Goal: Transaction & Acquisition: Purchase product/service

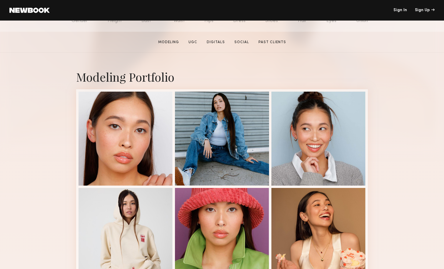
scroll to position [86, 0]
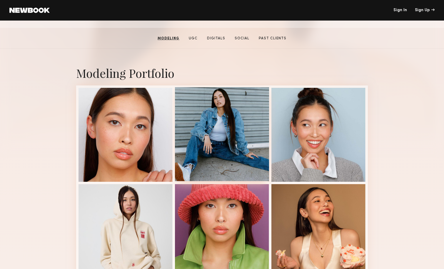
click at [228, 155] on div at bounding box center [222, 134] width 94 height 94
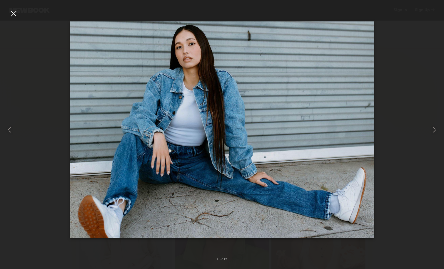
click at [12, 15] on div at bounding box center [13, 13] width 9 height 9
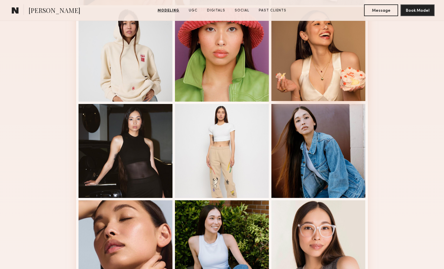
scroll to position [263, 0]
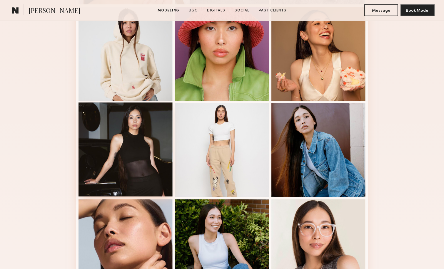
click at [164, 157] on div at bounding box center [125, 150] width 94 height 94
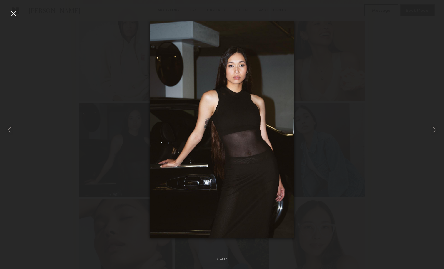
click at [15, 14] on div at bounding box center [13, 13] width 9 height 9
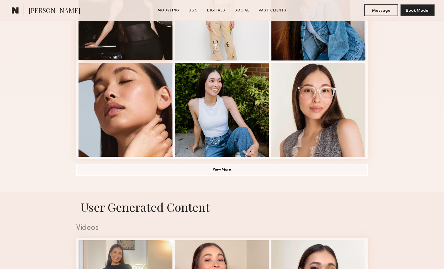
scroll to position [401, 0]
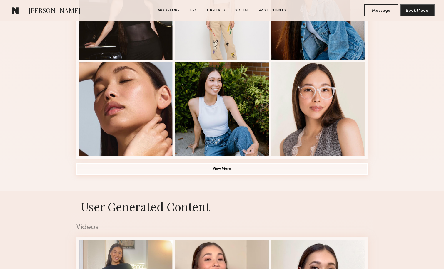
click at [199, 168] on button "View More" at bounding box center [221, 169] width 291 height 12
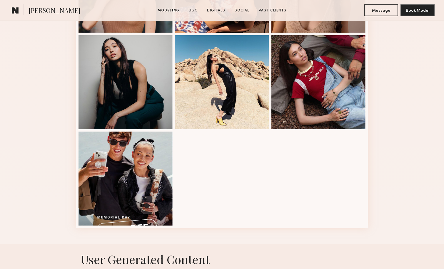
scroll to position [621, 0]
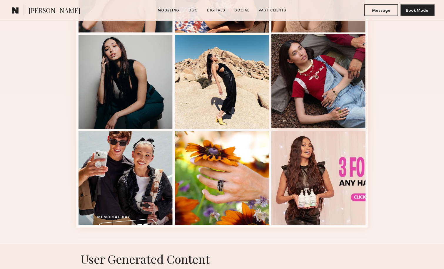
click at [315, 97] on div at bounding box center [318, 81] width 94 height 94
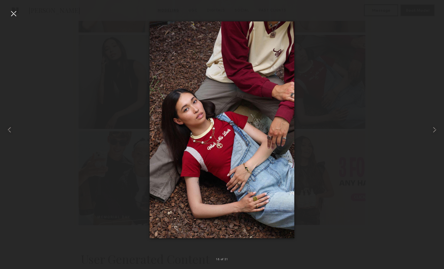
click at [14, 16] on div at bounding box center [13, 13] width 9 height 9
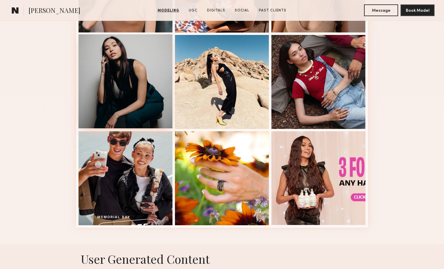
click at [136, 100] on div at bounding box center [125, 81] width 94 height 94
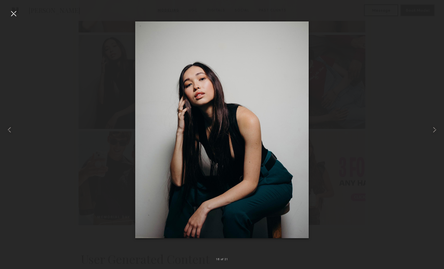
click at [16, 15] on div at bounding box center [13, 13] width 9 height 9
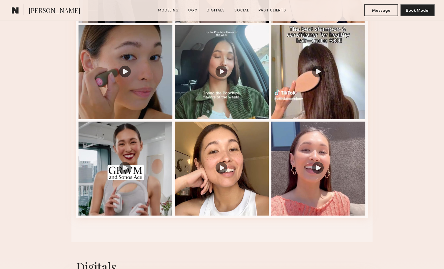
scroll to position [984, 0]
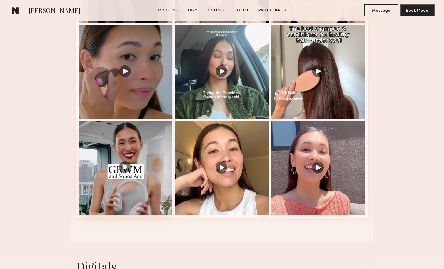
click at [128, 183] on div at bounding box center [125, 168] width 94 height 94
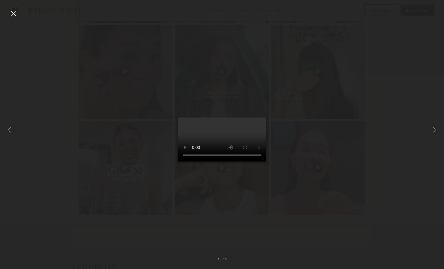
click at [323, 72] on div at bounding box center [222, 129] width 444 height 241
click at [266, 118] on video at bounding box center [222, 140] width 88 height 44
click at [12, 14] on div at bounding box center [13, 13] width 9 height 9
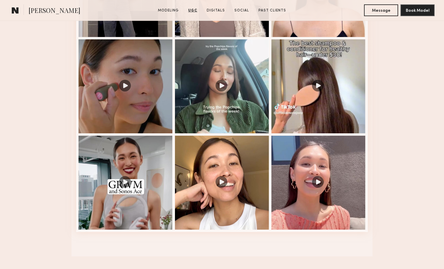
scroll to position [963, 0]
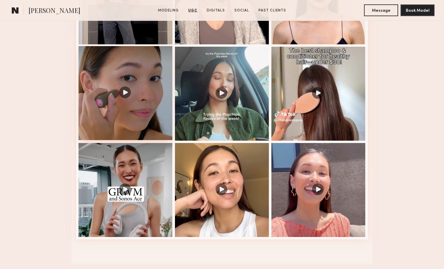
click at [128, 99] on div at bounding box center [125, 93] width 94 height 94
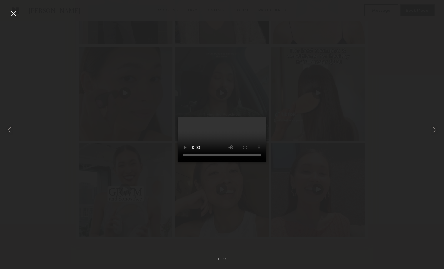
click at [13, 15] on div at bounding box center [13, 13] width 9 height 9
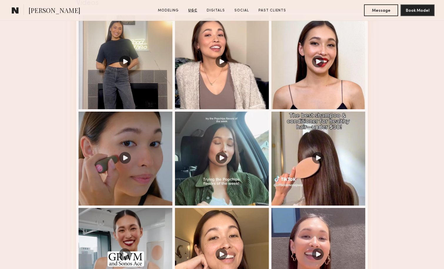
scroll to position [897, 0]
click at [224, 161] on div at bounding box center [222, 158] width 94 height 94
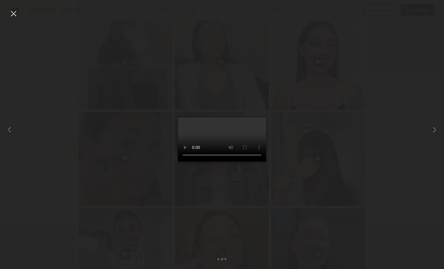
click at [13, 12] on div at bounding box center [13, 13] width 9 height 9
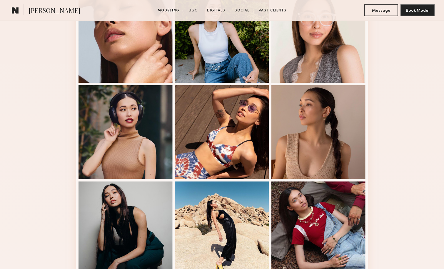
scroll to position [473, 0]
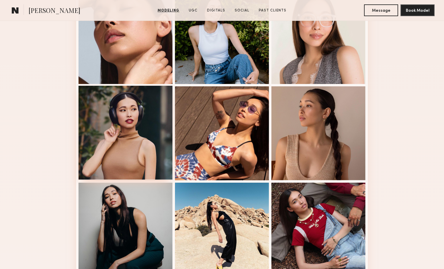
click at [140, 147] on div at bounding box center [125, 133] width 94 height 94
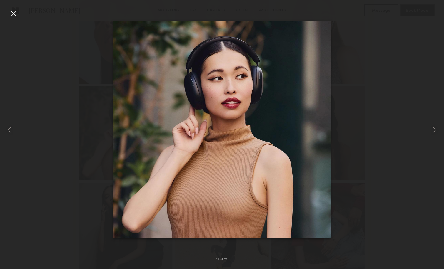
click at [11, 11] on div at bounding box center [13, 13] width 9 height 9
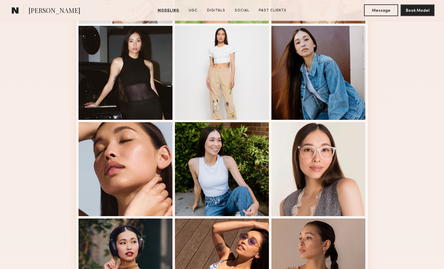
scroll to position [340, 0]
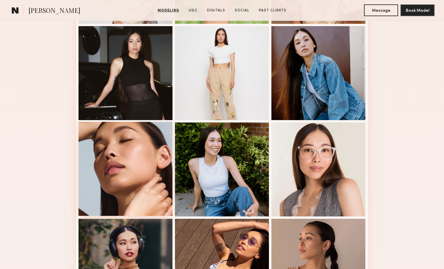
click at [127, 157] on div at bounding box center [125, 169] width 94 height 94
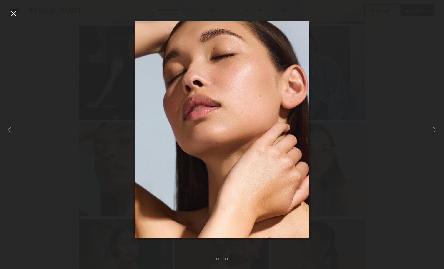
click at [13, 13] on div at bounding box center [13, 13] width 9 height 9
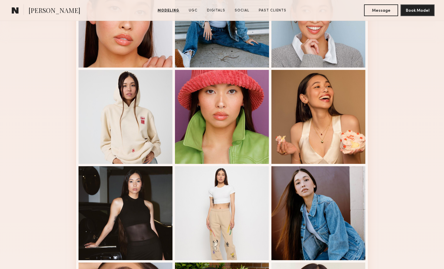
scroll to position [186, 0]
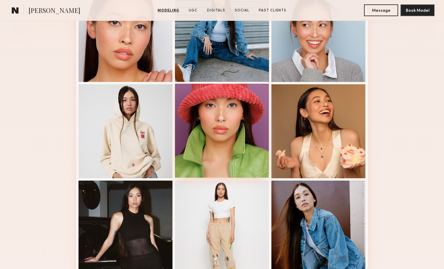
click at [221, 120] on div at bounding box center [222, 131] width 94 height 94
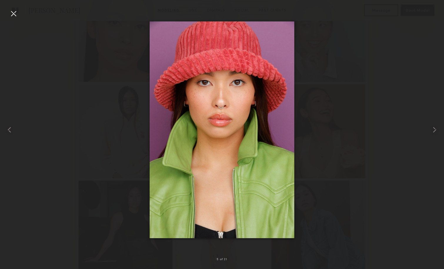
click at [14, 13] on div at bounding box center [13, 13] width 9 height 9
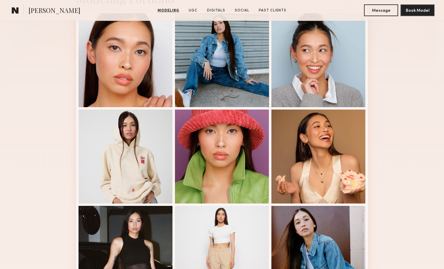
scroll to position [160, 0]
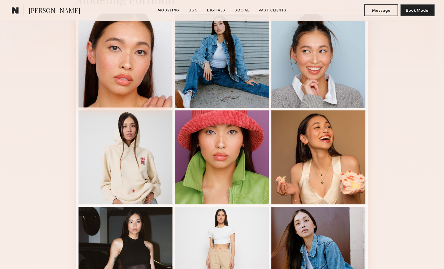
click at [128, 80] on div at bounding box center [125, 61] width 94 height 94
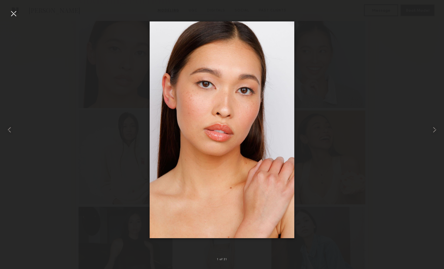
click at [13, 13] on div at bounding box center [13, 13] width 9 height 9
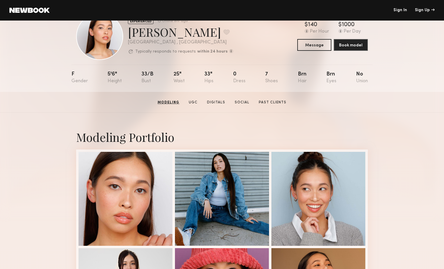
scroll to position [0, 0]
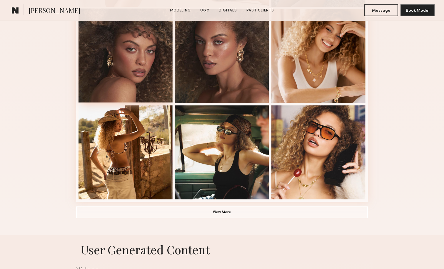
scroll to position [327, 0]
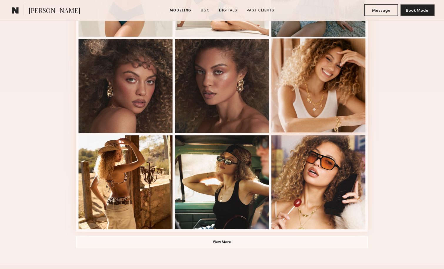
click at [333, 94] on div at bounding box center [318, 85] width 94 height 94
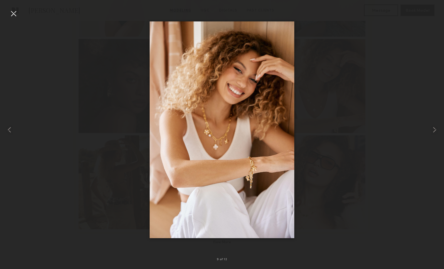
click at [14, 14] on div at bounding box center [13, 13] width 9 height 9
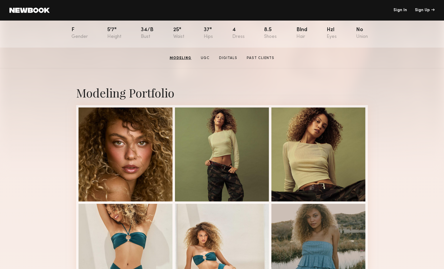
scroll to position [0, 0]
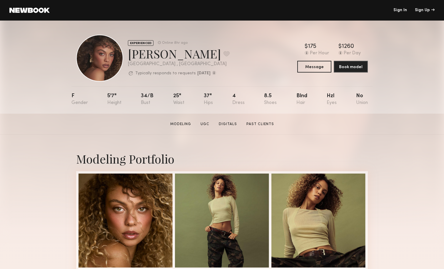
click at [35, 11] on link at bounding box center [29, 10] width 40 height 5
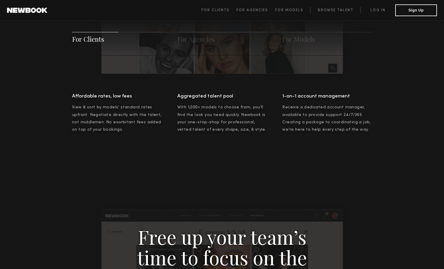
scroll to position [435, 0]
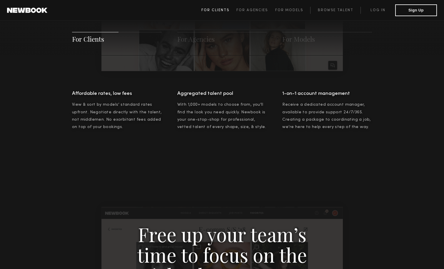
click at [227, 8] on link "For Clients" at bounding box center [218, 10] width 35 height 7
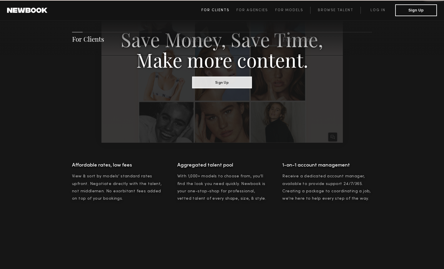
scroll to position [294, 0]
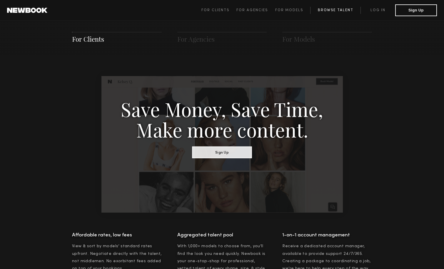
click at [338, 11] on link "Browse Talent" at bounding box center [335, 10] width 50 height 7
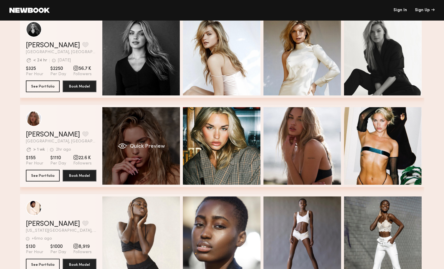
scroll to position [33, 0]
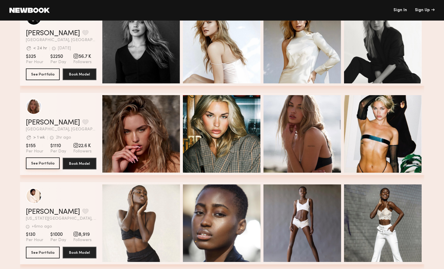
click at [46, 163] on button "See Portfolio" at bounding box center [43, 164] width 34 height 12
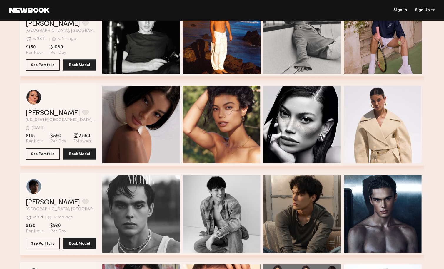
scroll to position [940, 0]
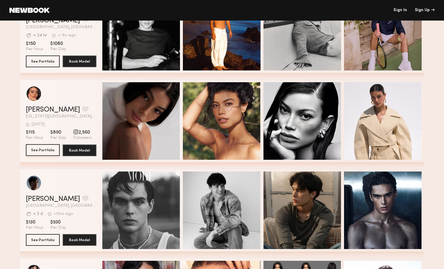
click at [45, 149] on button "See Portfolio" at bounding box center [43, 150] width 34 height 12
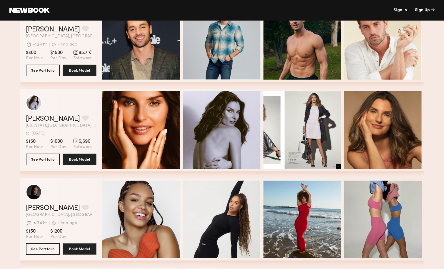
scroll to position [1646, 0]
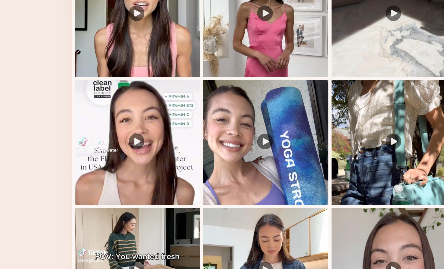
scroll to position [983, 0]
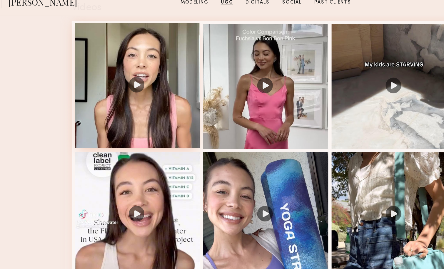
click at [128, 71] on div at bounding box center [125, 73] width 94 height 94
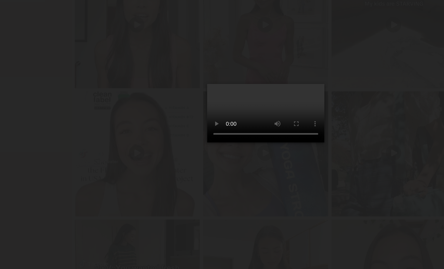
click at [318, 96] on div at bounding box center [222, 129] width 444 height 241
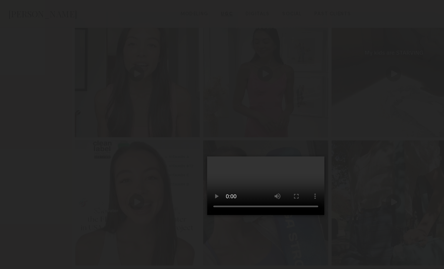
scroll to position [937, 0]
click at [96, 58] on div at bounding box center [222, 129] width 444 height 241
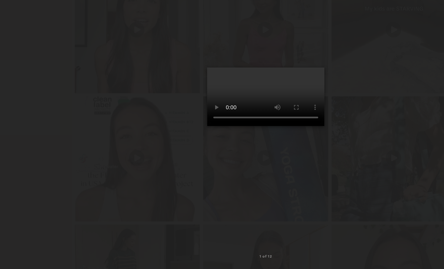
scroll to position [983, 0]
click at [61, 105] on div at bounding box center [222, 129] width 444 height 241
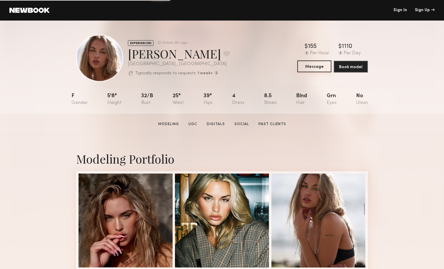
click at [310, 68] on button "Message" at bounding box center [314, 67] width 34 height 12
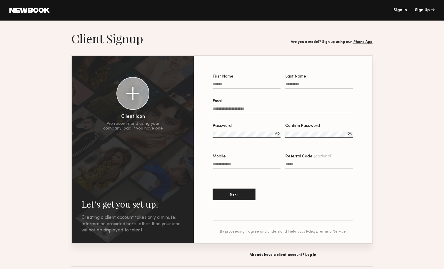
click at [249, 82] on input "First Name" at bounding box center [246, 85] width 68 height 7
type input "***"
type input "*"
type input "********"
click at [229, 112] on input "Email" at bounding box center [282, 110] width 140 height 7
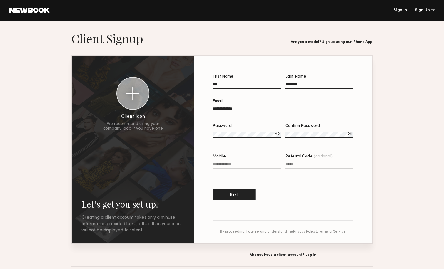
type input "**********"
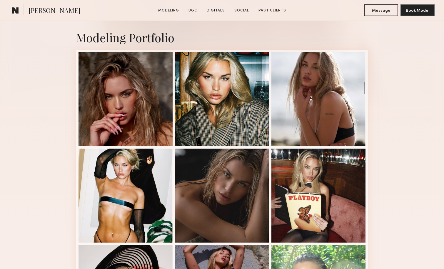
scroll to position [123, 0]
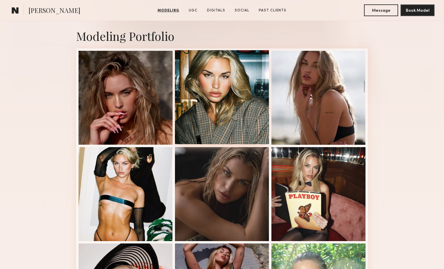
click at [239, 112] on div at bounding box center [222, 97] width 94 height 94
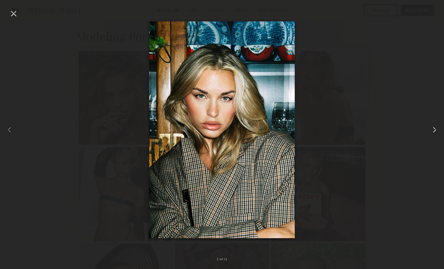
click at [435, 130] on common-icon at bounding box center [434, 129] width 9 height 9
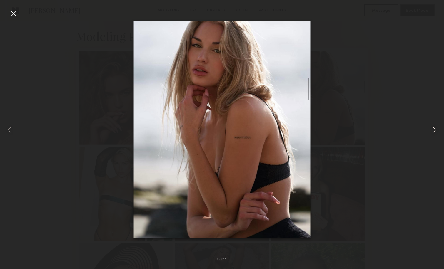
click at [435, 130] on common-icon at bounding box center [434, 129] width 9 height 9
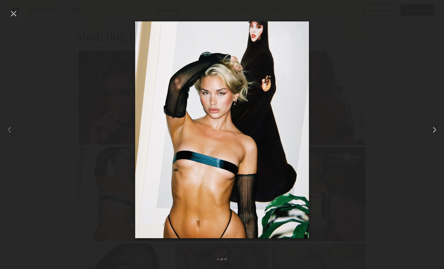
click at [435, 130] on common-icon at bounding box center [434, 129] width 9 height 9
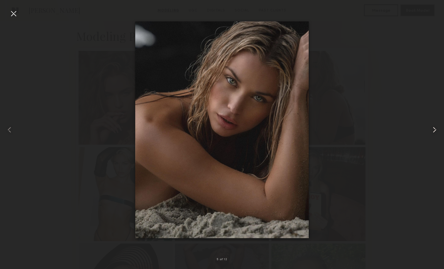
click at [435, 130] on common-icon at bounding box center [434, 129] width 9 height 9
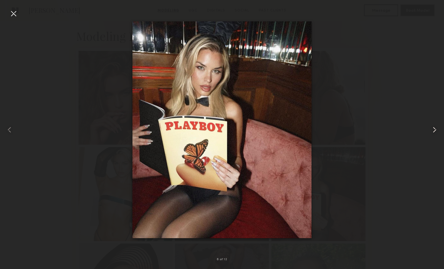
click at [435, 130] on common-icon at bounding box center [434, 129] width 9 height 9
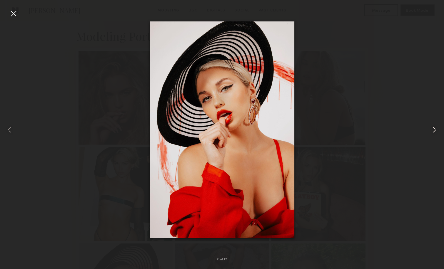
click at [435, 130] on common-icon at bounding box center [434, 129] width 9 height 9
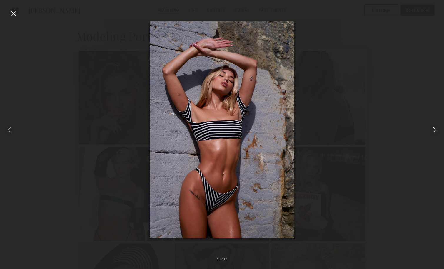
click at [435, 130] on common-icon at bounding box center [434, 129] width 9 height 9
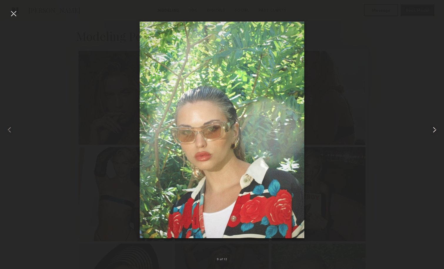
click at [435, 130] on common-icon at bounding box center [434, 129] width 9 height 9
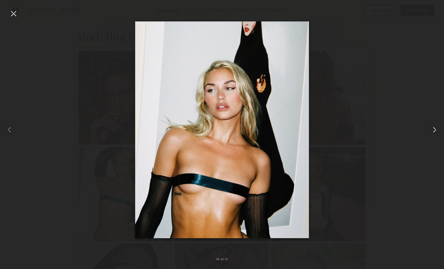
click at [435, 130] on common-icon at bounding box center [434, 129] width 9 height 9
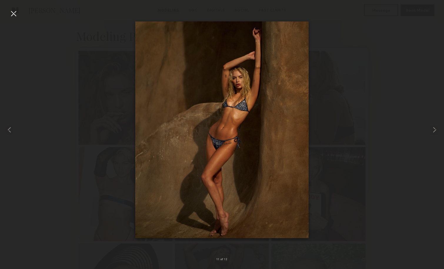
click at [14, 14] on div at bounding box center [13, 13] width 9 height 9
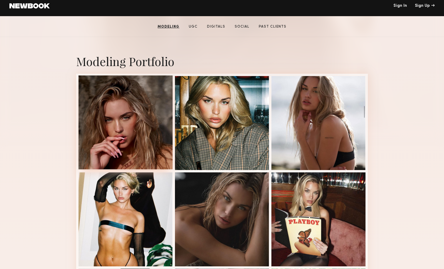
scroll to position [93, 0]
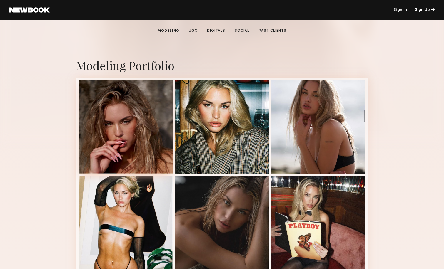
click at [130, 113] on div at bounding box center [125, 127] width 94 height 94
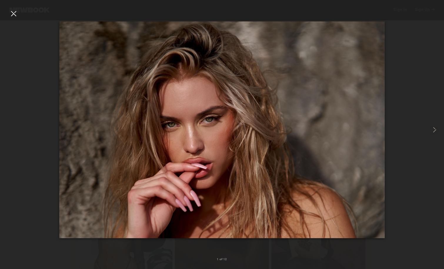
click at [13, 14] on div at bounding box center [13, 13] width 9 height 9
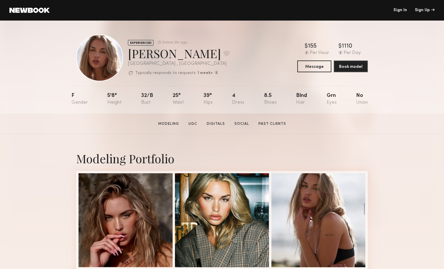
scroll to position [0, 0]
